Goal: Information Seeking & Learning: Check status

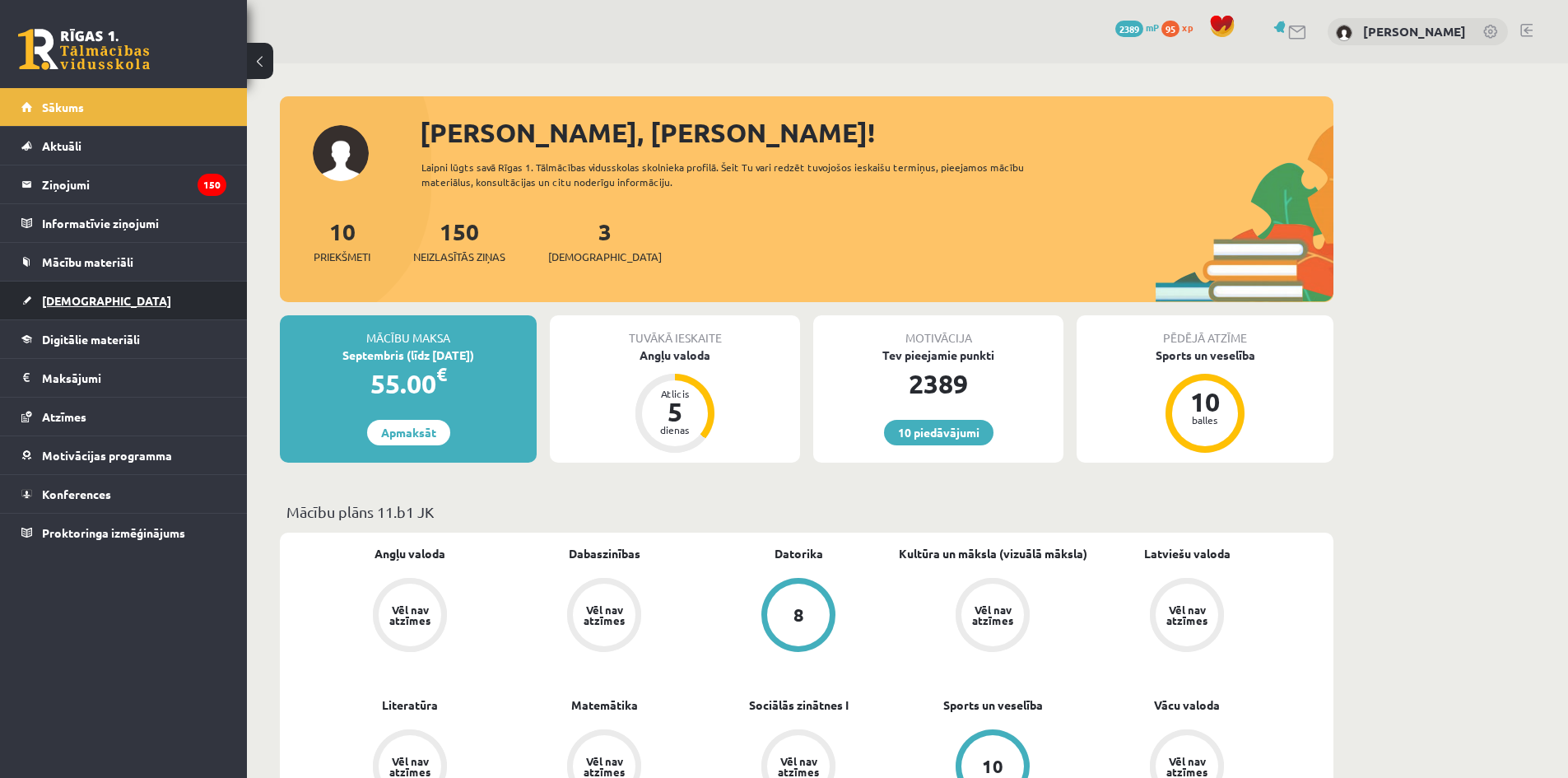
click at [118, 306] on link "[DEMOGRAPHIC_DATA]" at bounding box center [124, 301] width 205 height 38
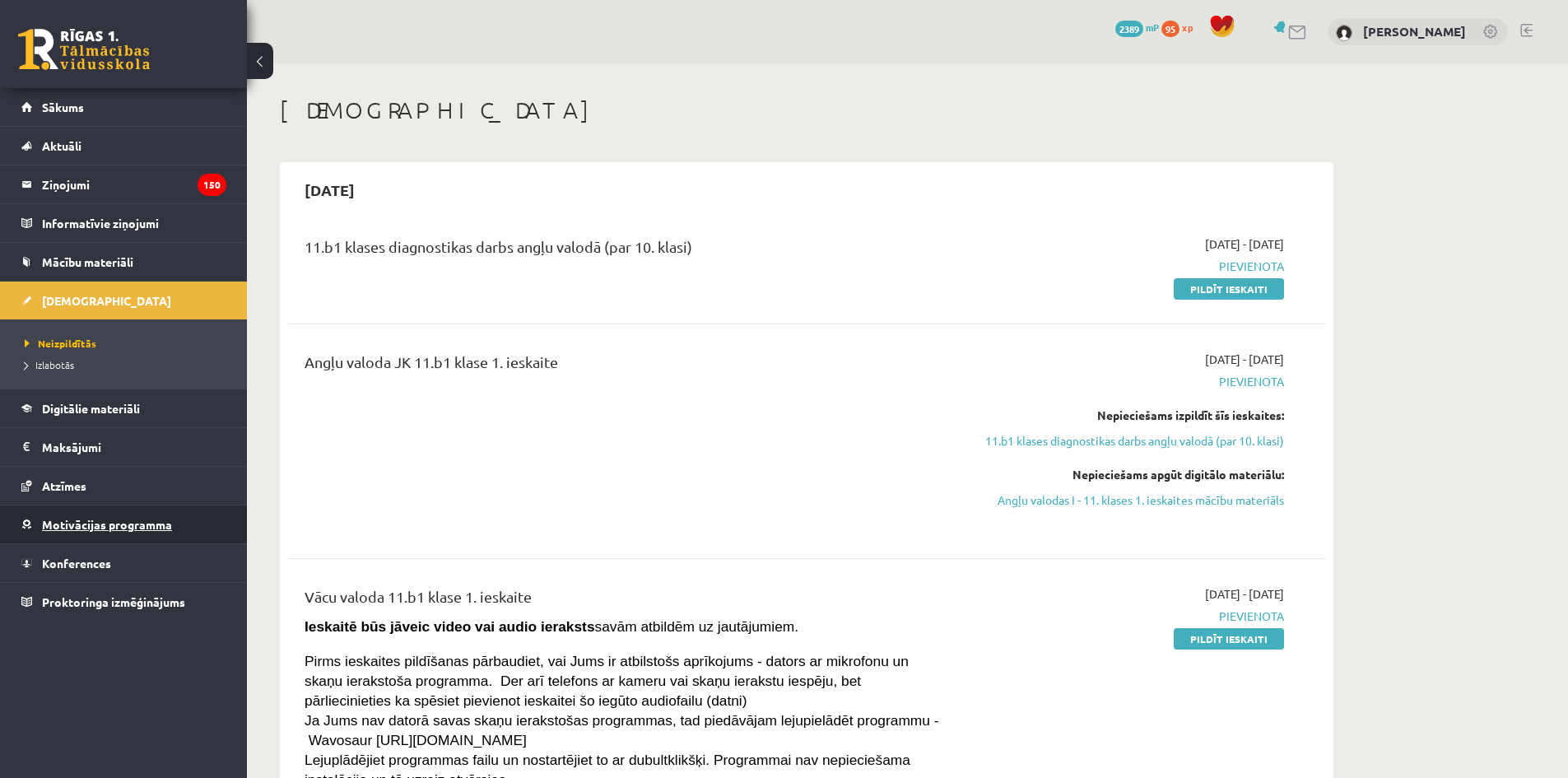
click at [143, 528] on span "Motivācijas programma" at bounding box center [106, 524] width 130 height 15
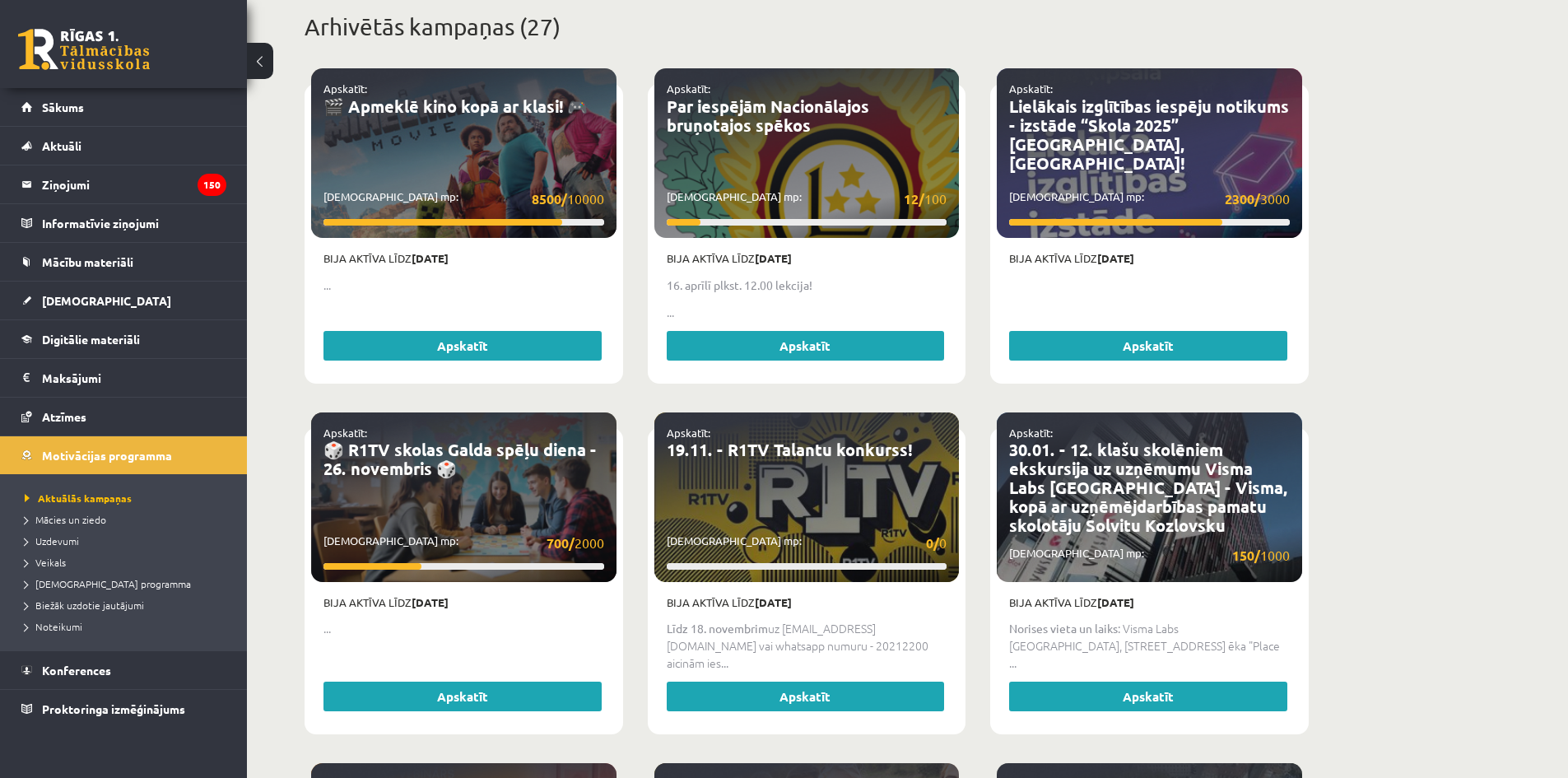
scroll to position [659, 0]
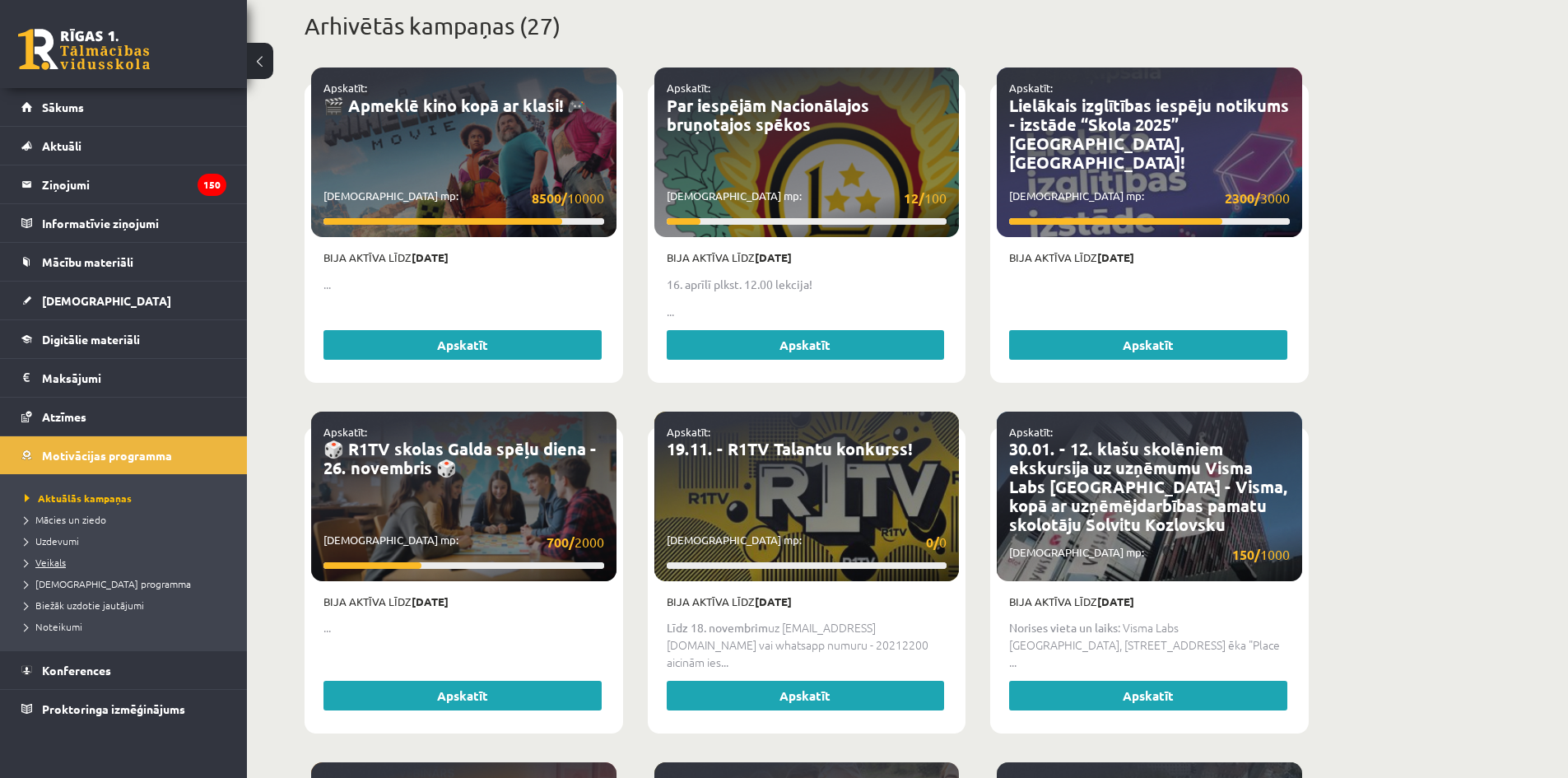
click at [58, 564] on span "Veikals" at bounding box center [46, 562] width 41 height 13
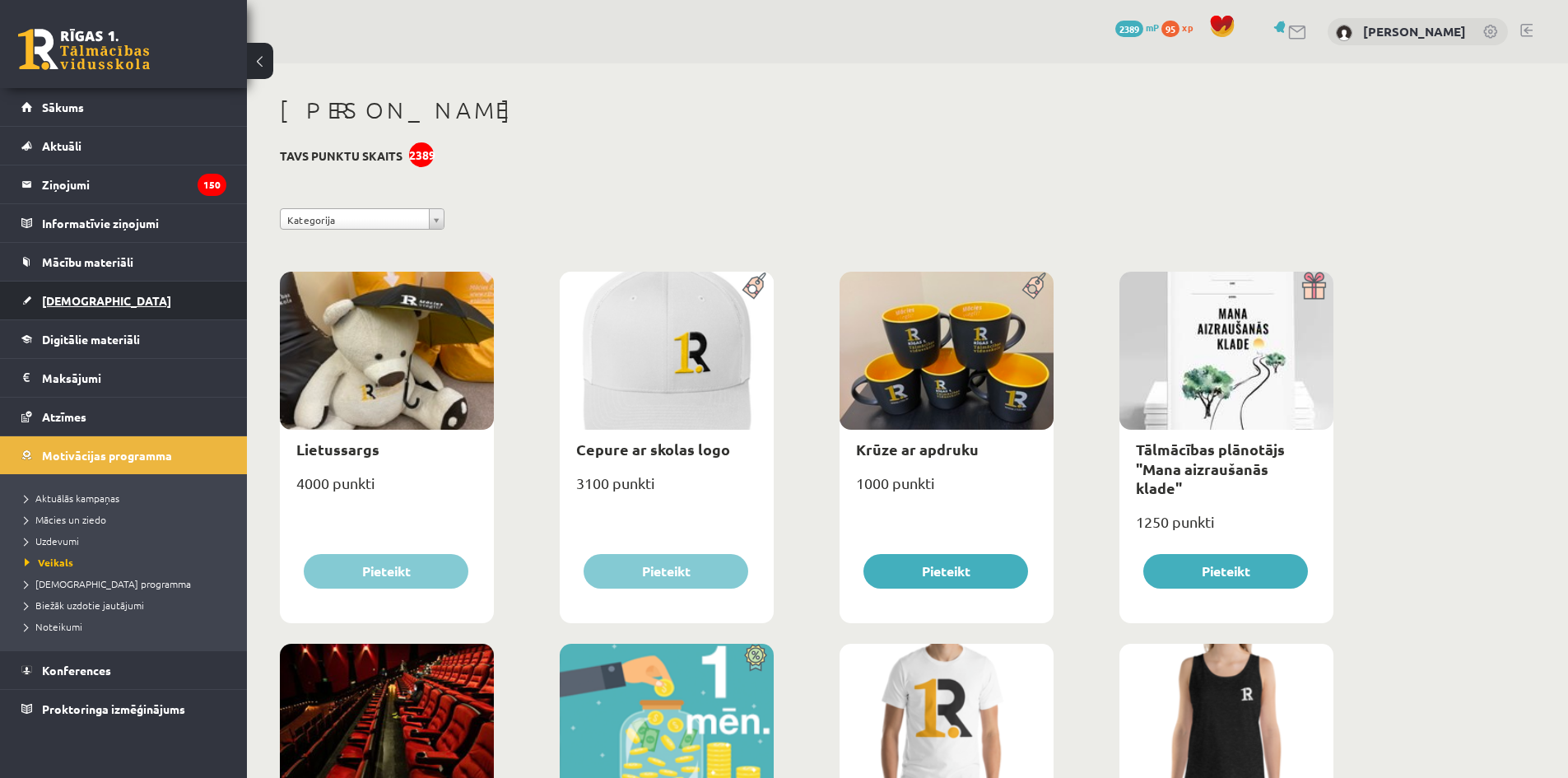
click at [167, 299] on link "[DEMOGRAPHIC_DATA]" at bounding box center [124, 301] width 205 height 38
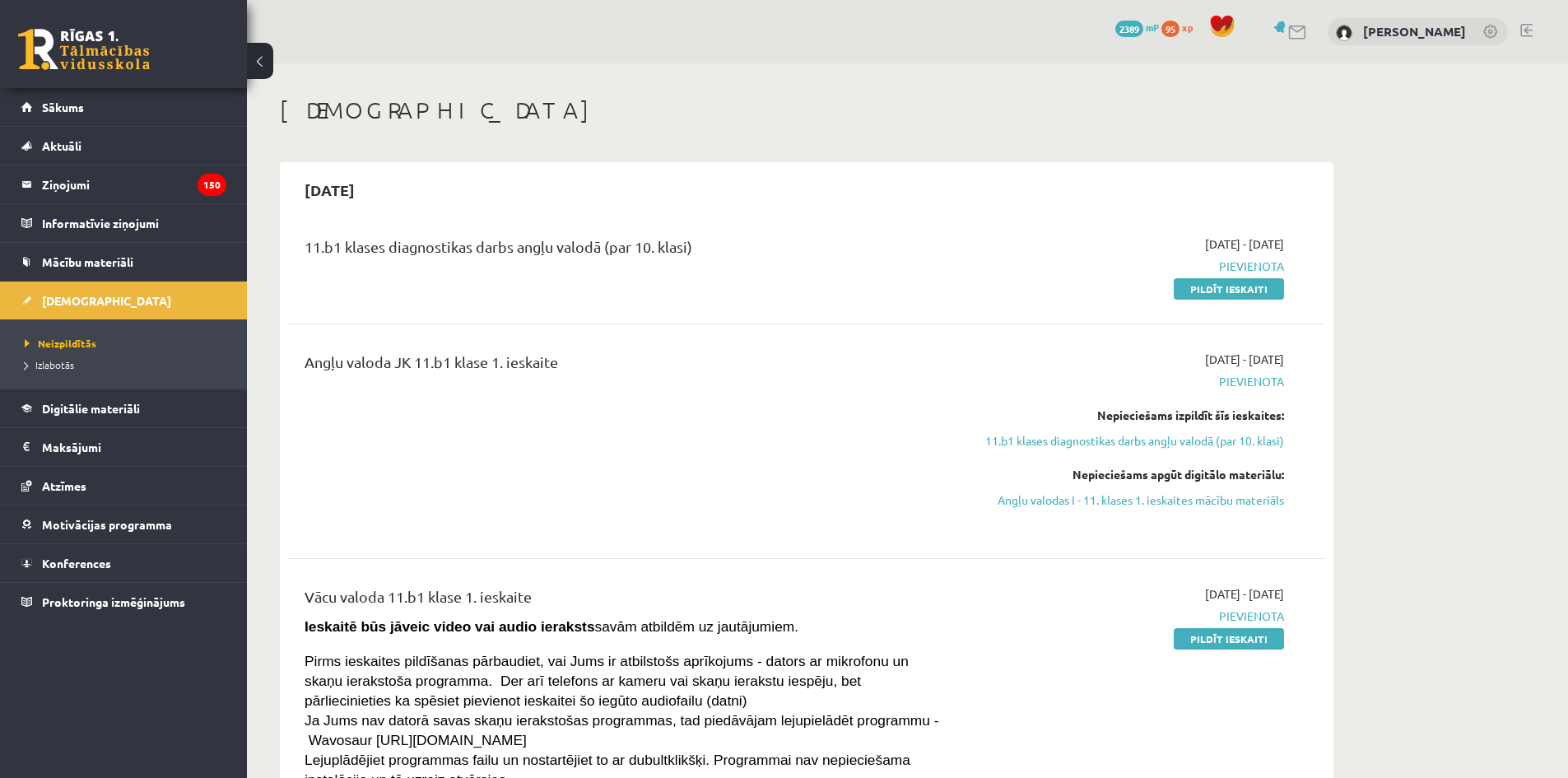
click at [845, 448] on div "Angļu valoda JK 11.b1 klase 1. ieskaite" at bounding box center [626, 441] width 669 height 181
